Goal: Task Accomplishment & Management: Use online tool/utility

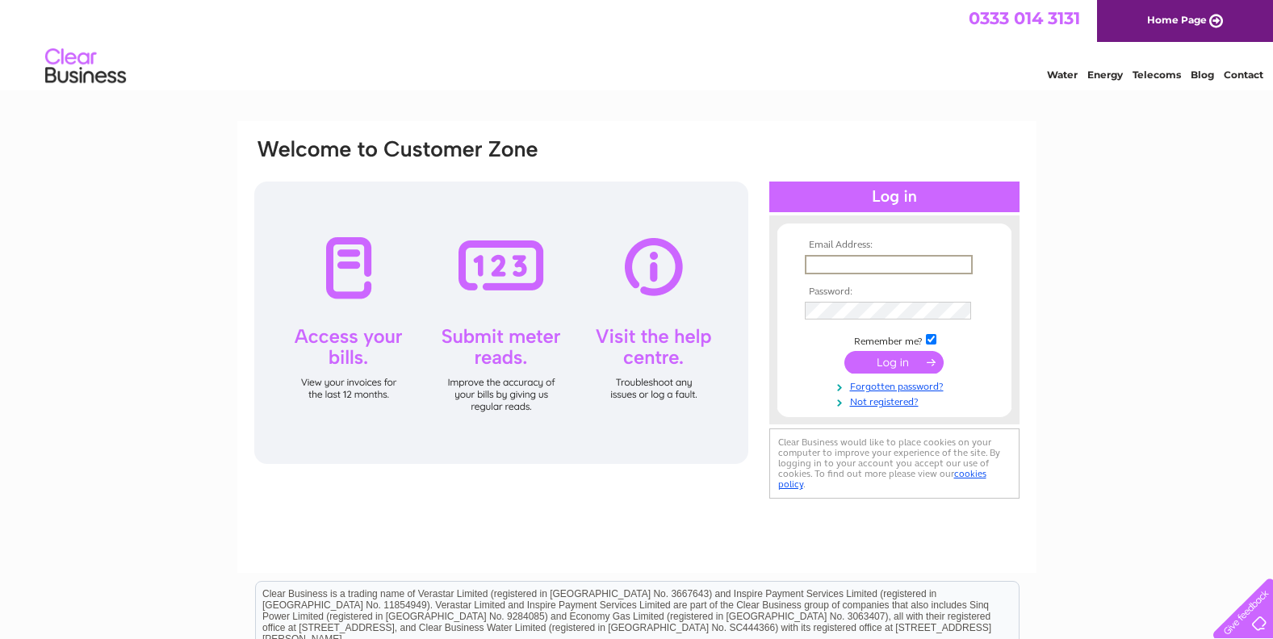
drag, startPoint x: 0, startPoint y: 0, endPoint x: 845, endPoint y: 269, distance: 886.3
click at [845, 269] on input "text" at bounding box center [889, 264] width 168 height 19
type input "andre@vintagehorizons.co.uk"
click at [908, 367] on input "submit" at bounding box center [894, 362] width 99 height 23
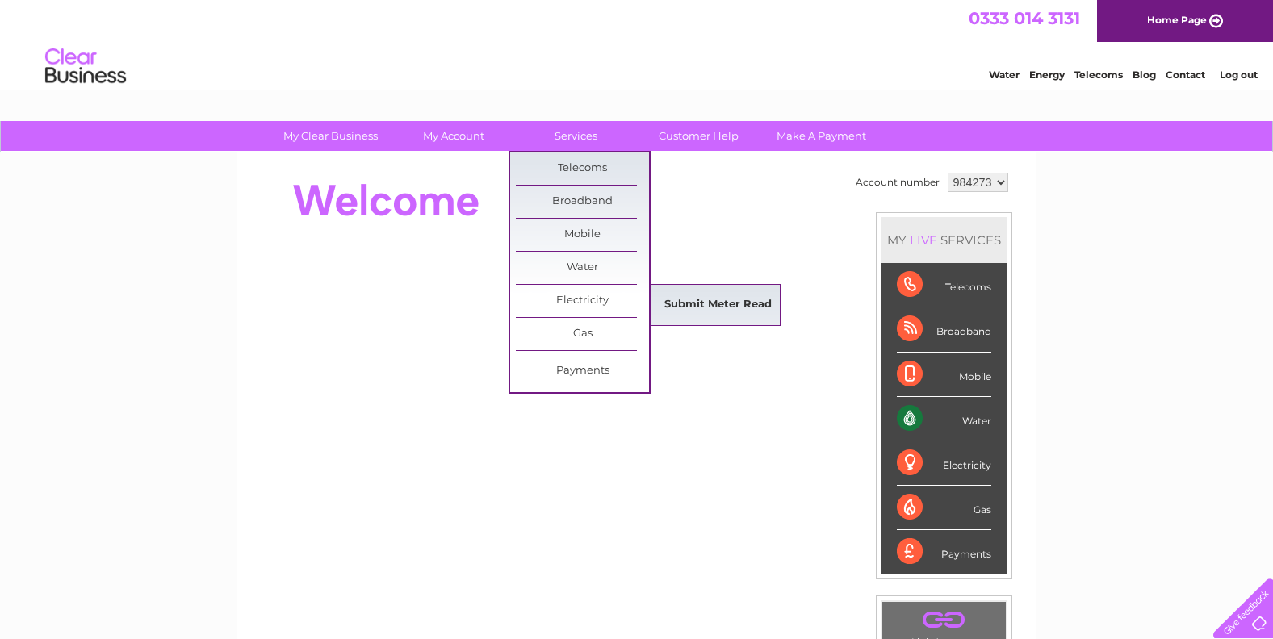
click at [703, 303] on link "Submit Meter Read" at bounding box center [718, 305] width 133 height 32
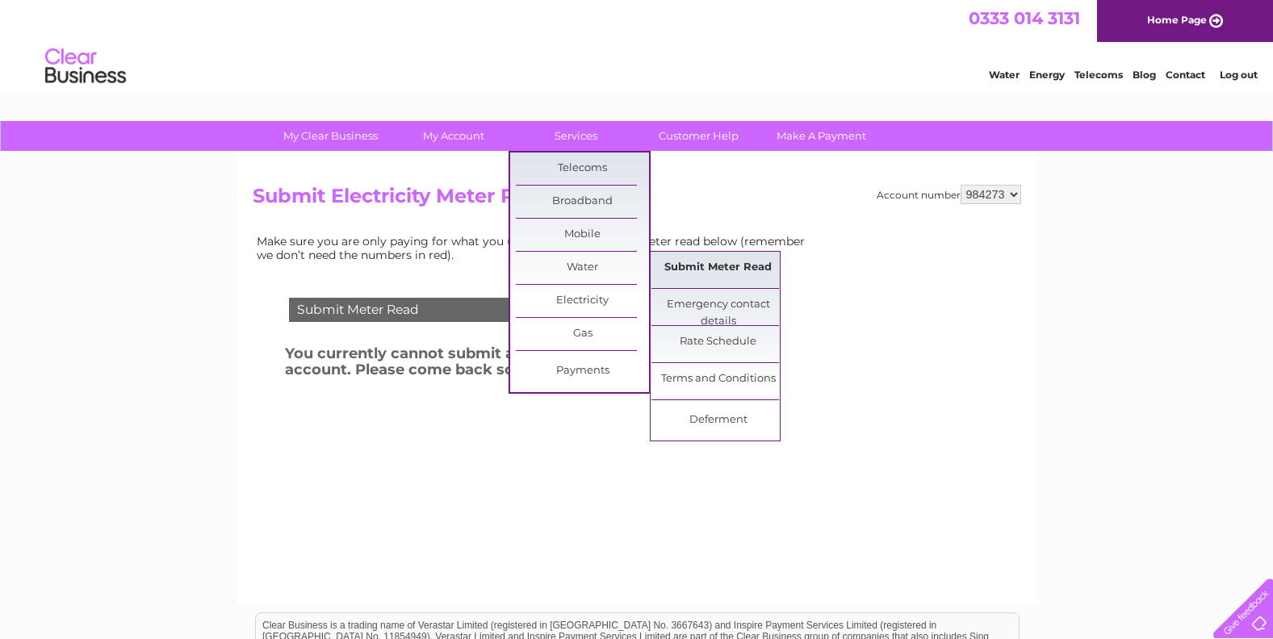
click at [715, 262] on link "Submit Meter Read" at bounding box center [718, 268] width 133 height 32
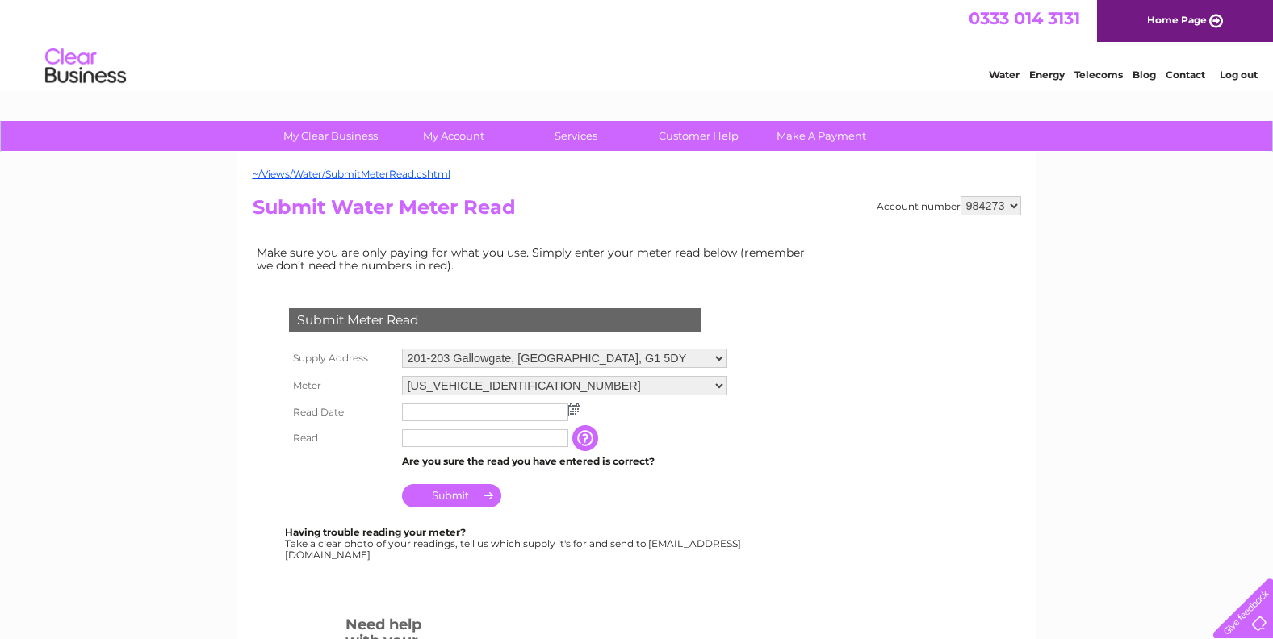
click at [572, 410] on img at bounding box center [574, 410] width 12 height 13
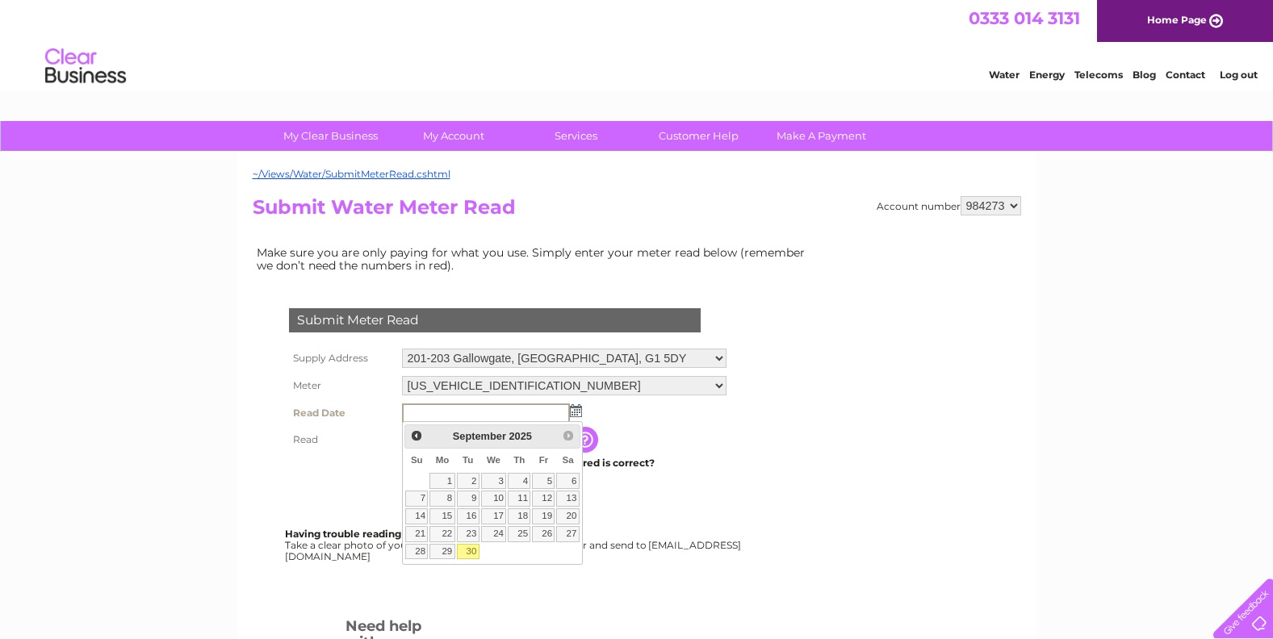
click at [474, 547] on link "30" at bounding box center [468, 552] width 23 height 16
type input "2025/09/30"
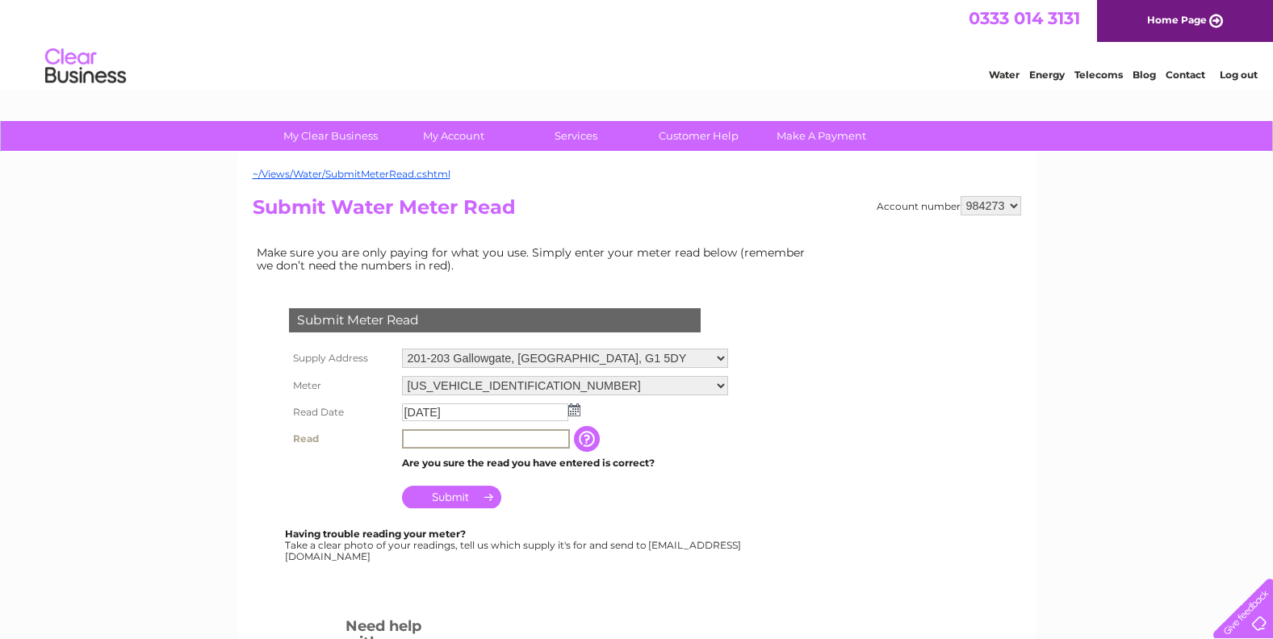
click at [425, 436] on input "text" at bounding box center [486, 439] width 168 height 19
type input "138"
click at [451, 496] on input "Submit" at bounding box center [451, 497] width 99 height 23
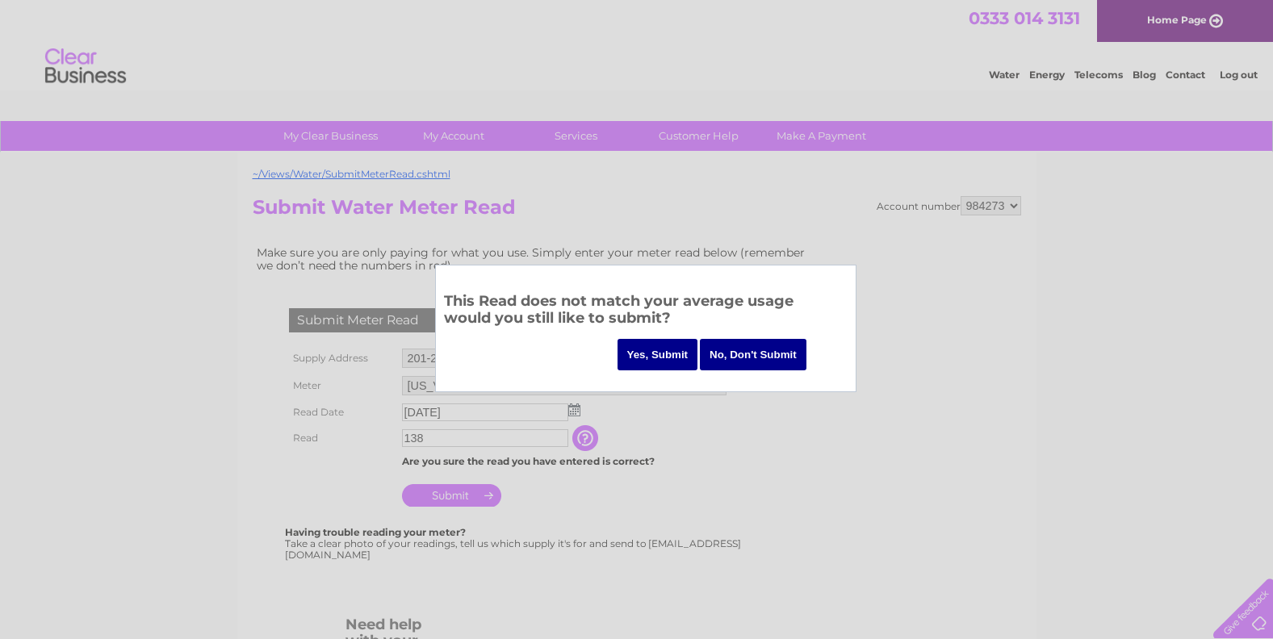
click at [655, 347] on input "Yes, Submit" at bounding box center [658, 354] width 81 height 31
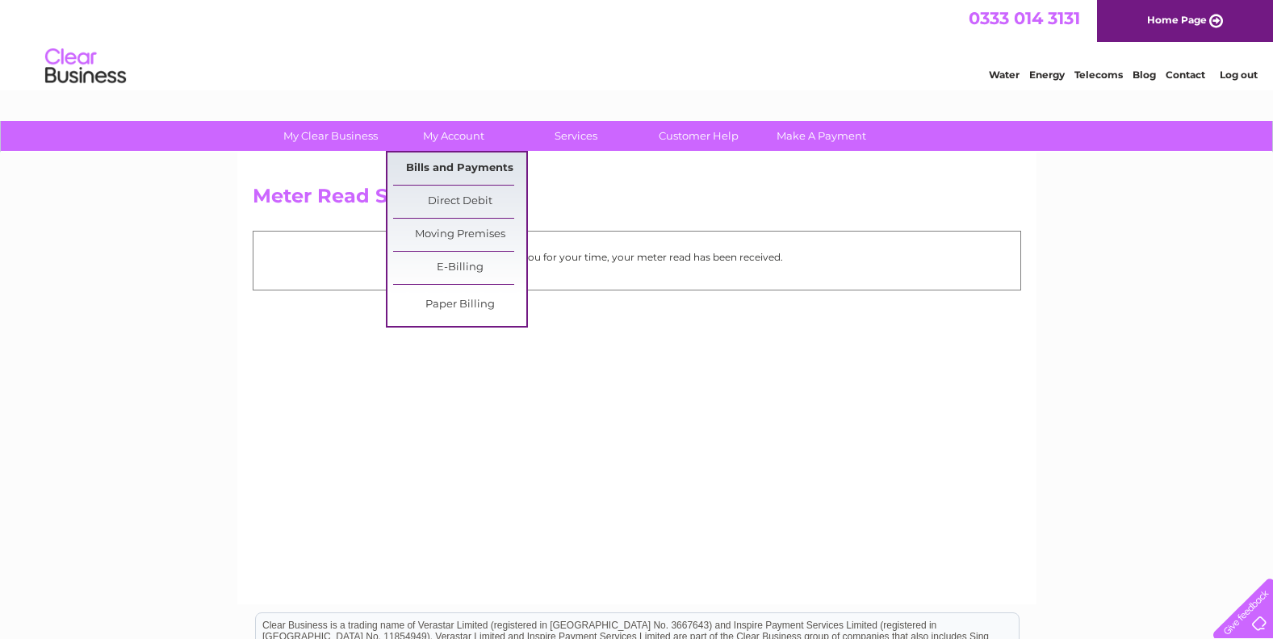
click at [466, 169] on link "Bills and Payments" at bounding box center [459, 169] width 133 height 32
